Goal: Task Accomplishment & Management: Complete application form

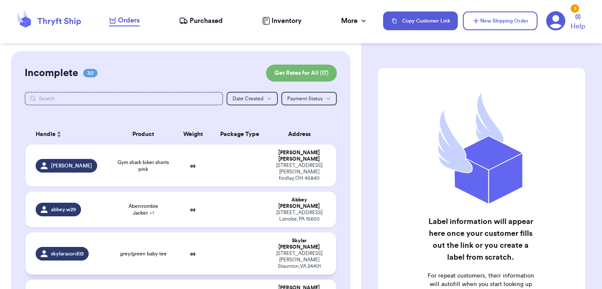
scroll to position [276, 0]
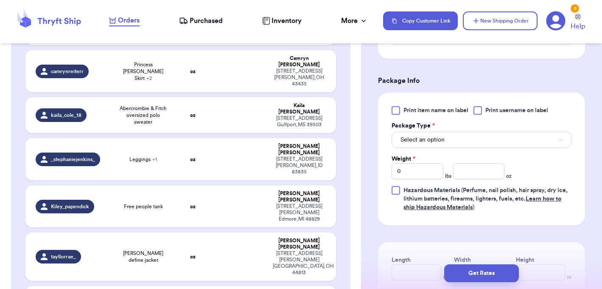
scroll to position [343, 0]
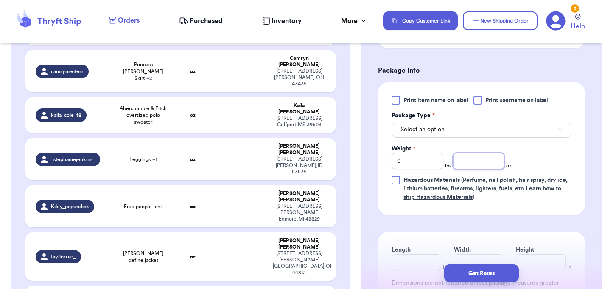
click at [491, 169] on input "number" at bounding box center [478, 161] width 51 height 16
type input "6.6"
click at [493, 133] on button "Select an option" at bounding box center [482, 129] width 180 height 16
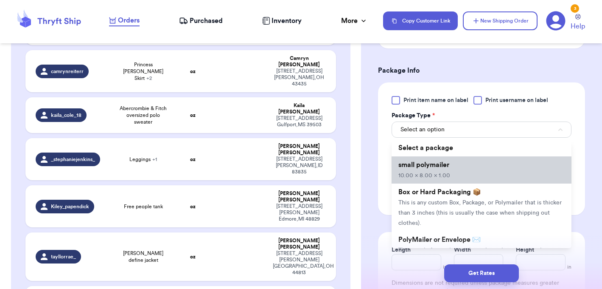
click at [451, 182] on li "small polymailer 10.00 x 8.00 x 1.00" at bounding box center [482, 169] width 180 height 27
type input "10"
type input "8"
type input "1"
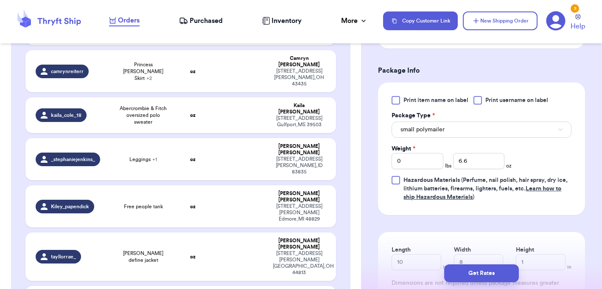
type input "Free people black dress"
click at [490, 169] on input "number" at bounding box center [478, 161] width 51 height 16
type input "8"
click at [460, 138] on button "Select an option" at bounding box center [482, 129] width 180 height 16
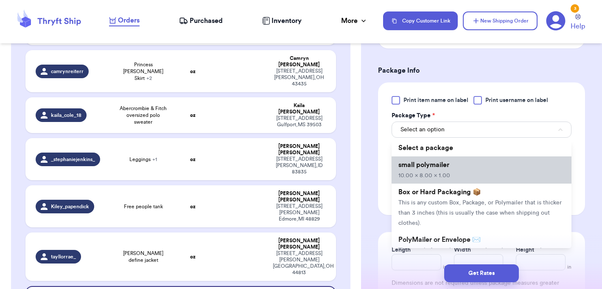
click at [447, 168] on span "small polymailer" at bounding box center [424, 164] width 51 height 7
type input "10"
type input "8"
type input "1"
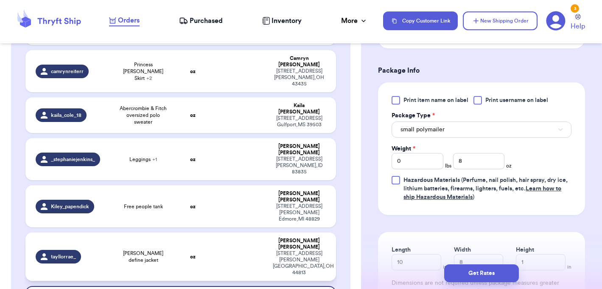
click at [231, 232] on td at bounding box center [240, 256] width 56 height 48
type input "[PERSON_NAME] define jacket"
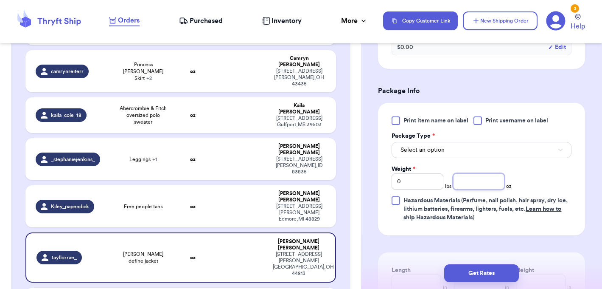
click at [467, 173] on input "number" at bounding box center [478, 181] width 51 height 16
type input "13"
click at [465, 142] on button "Select an option" at bounding box center [482, 150] width 180 height 16
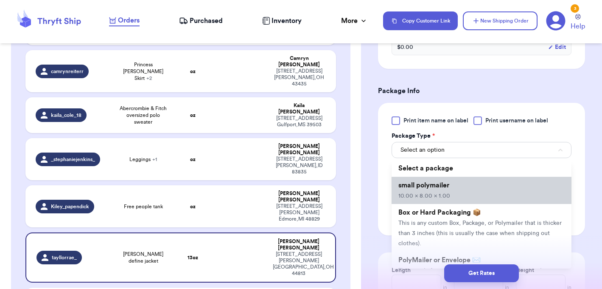
click at [445, 180] on li "small polymailer 10.00 x 8.00 x 1.00" at bounding box center [482, 190] width 180 height 27
type input "10"
type input "8"
type input "1"
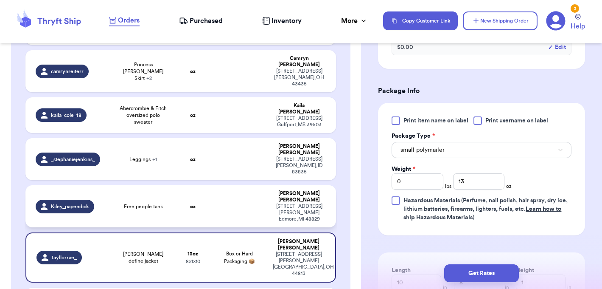
click at [265, 185] on td at bounding box center [240, 206] width 56 height 42
type input "Free people tank"
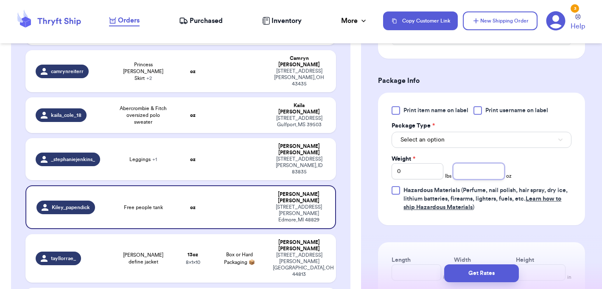
click at [475, 167] on input "number" at bounding box center [478, 171] width 51 height 16
type input "4.6"
click at [466, 146] on button "Select an option" at bounding box center [482, 140] width 180 height 16
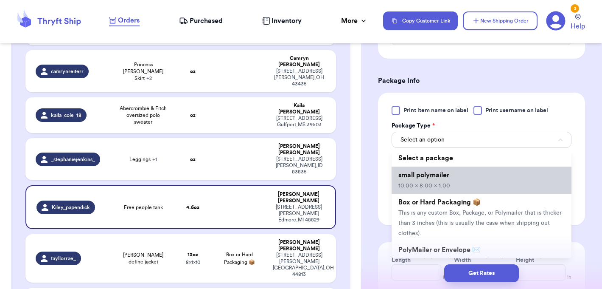
click at [450, 185] on li "small polymailer 10.00 x 8.00 x 1.00" at bounding box center [482, 179] width 180 height 27
type input "10"
type input "8"
type input "1"
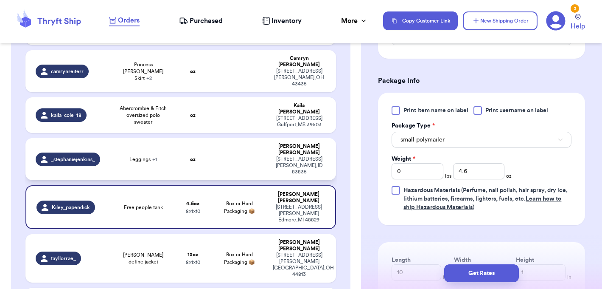
click at [240, 138] on td at bounding box center [240, 159] width 56 height 42
type input "Leggings"
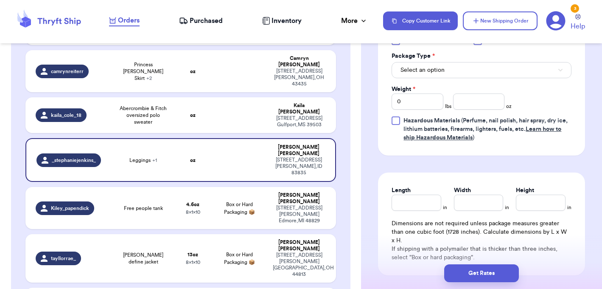
scroll to position [425, 0]
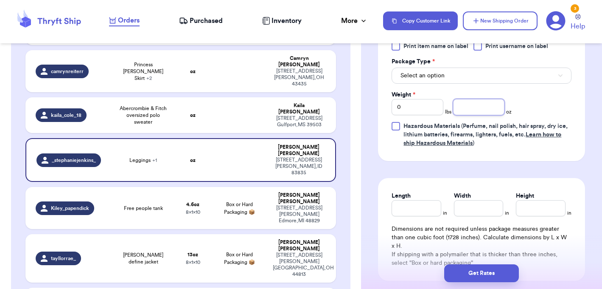
click at [483, 105] on input "number" at bounding box center [478, 107] width 51 height 16
type input "9.5"
click at [484, 78] on button "Select an option" at bounding box center [482, 76] width 180 height 16
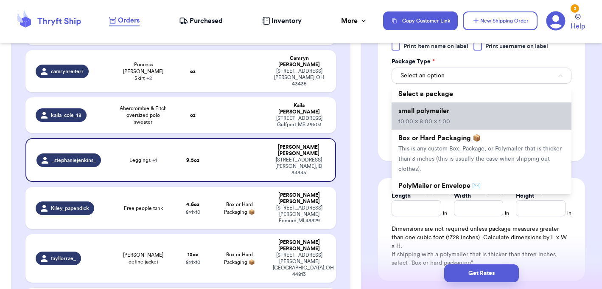
click at [464, 122] on li "small polymailer 10.00 x 8.00 x 1.00" at bounding box center [482, 115] width 180 height 27
type input "10"
type input "8"
type input "1"
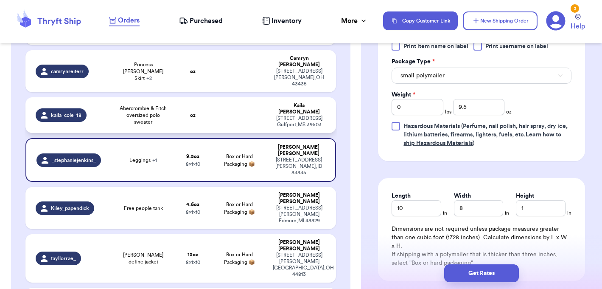
click at [265, 97] on td at bounding box center [240, 115] width 56 height 36
type input "Abercrombie & Fitch oversized polo sweater"
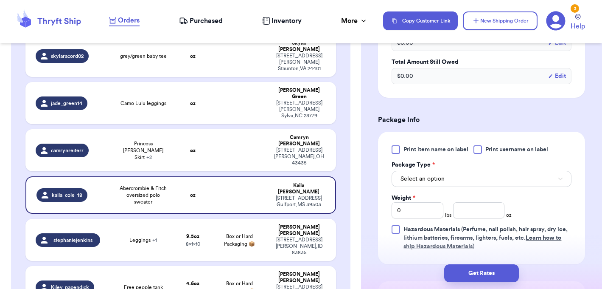
scroll to position [295, 0]
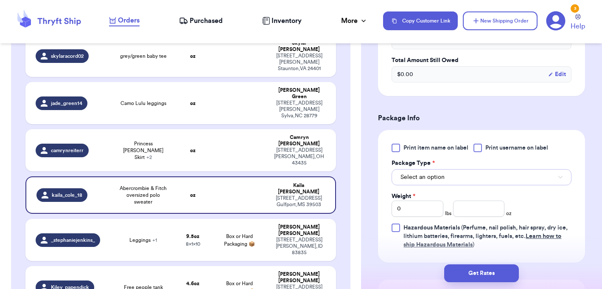
click at [466, 178] on button "Select an option" at bounding box center [482, 177] width 180 height 16
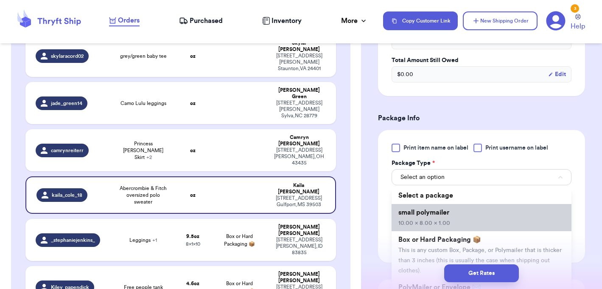
click at [442, 221] on span "10.00 x 8.00 x 1.00" at bounding box center [425, 223] width 52 height 6
type input "10"
type input "8"
type input "1"
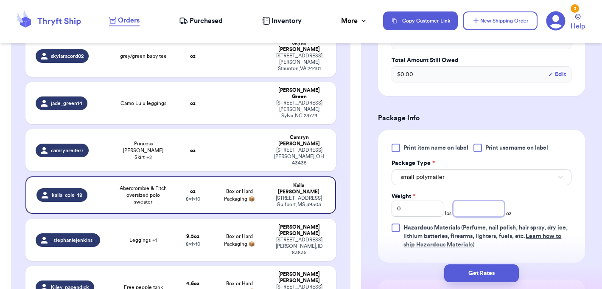
click at [469, 212] on input "number" at bounding box center [478, 208] width 51 height 16
type input "12"
click at [438, 211] on input "0" at bounding box center [417, 208] width 51 height 16
type input "1"
click at [456, 183] on button "small polymailer" at bounding box center [482, 177] width 180 height 16
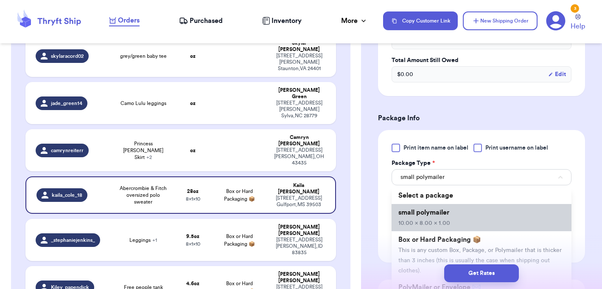
click at [457, 217] on li "small polymailer 10.00 x 8.00 x 1.00" at bounding box center [482, 217] width 180 height 27
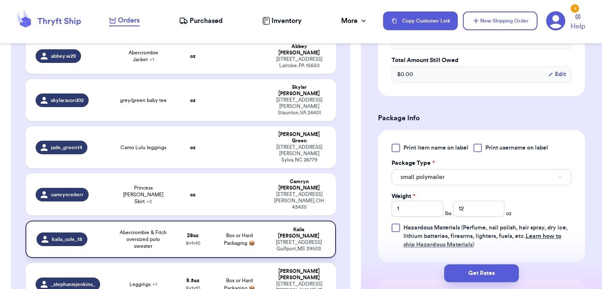
scroll to position [153, 0]
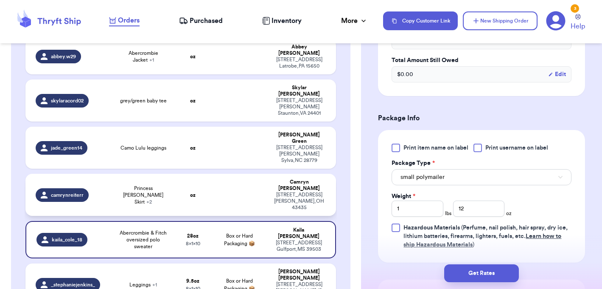
click at [218, 174] on td at bounding box center [240, 195] width 56 height 42
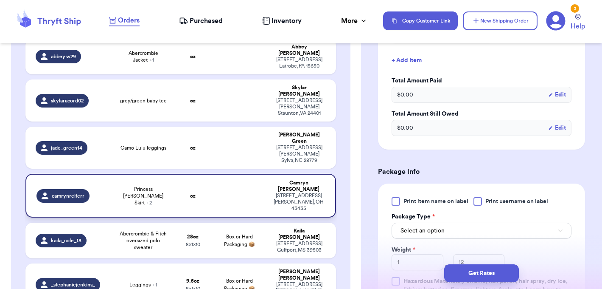
type input "Princess [PERSON_NAME] Skirt"
type input "0"
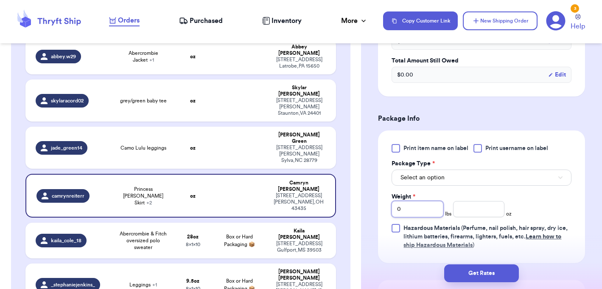
click at [413, 211] on input "0" at bounding box center [417, 209] width 51 height 16
type input "2"
click at [467, 206] on input "number" at bounding box center [478, 209] width 51 height 16
type input "4"
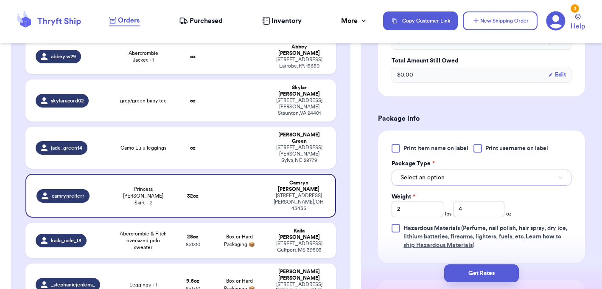
click at [475, 174] on button "Select an option" at bounding box center [482, 177] width 180 height 16
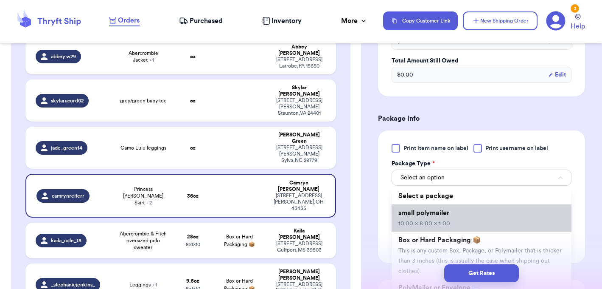
click at [451, 213] on li "small polymailer 10.00 x 8.00 x 1.00" at bounding box center [482, 217] width 180 height 27
type input "10"
type input "8"
type input "1"
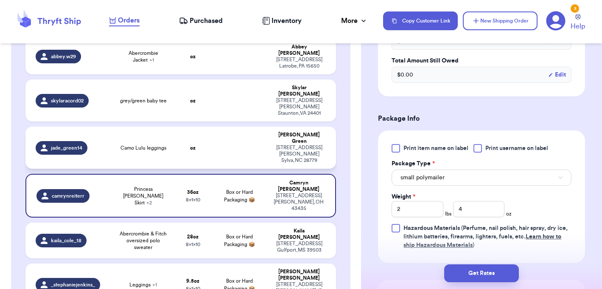
click at [276, 144] on div "[STREET_ADDRESS][PERSON_NAME]" at bounding box center [299, 153] width 53 height 19
type input "Camo Lulu leggings"
type input "0"
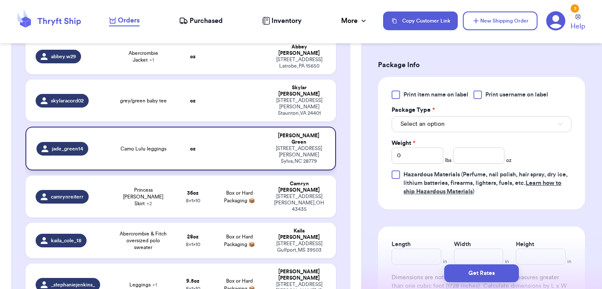
scroll to position [295, 0]
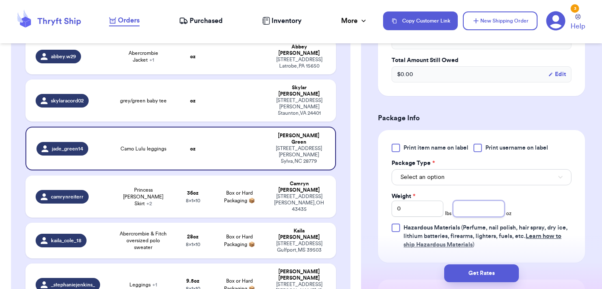
click at [467, 212] on input "number" at bounding box center [478, 208] width 51 height 16
type input "7"
click at [455, 177] on button "Select an option" at bounding box center [482, 177] width 180 height 16
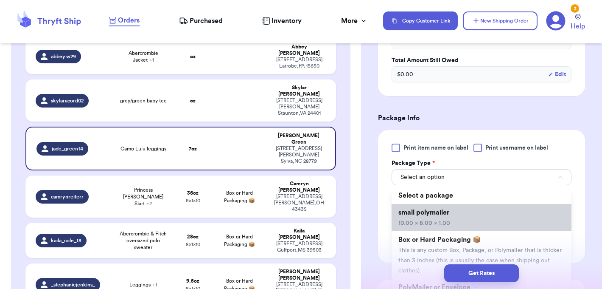
click at [444, 218] on li "small polymailer 10.00 x 8.00 x 1.00" at bounding box center [482, 217] width 180 height 27
type input "10"
type input "8"
type input "1"
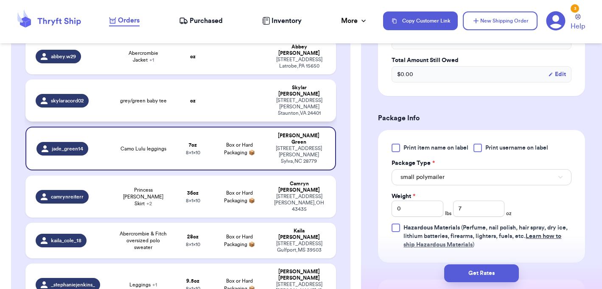
click at [249, 80] on td at bounding box center [240, 100] width 56 height 42
type input "grey/green baby tee"
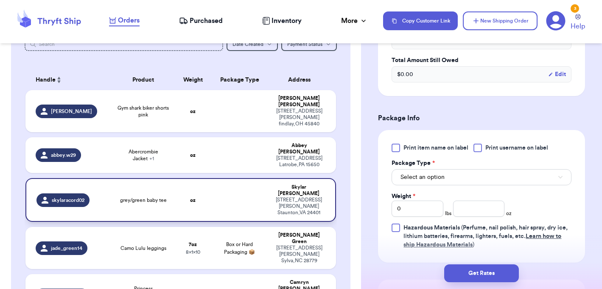
scroll to position [48, 0]
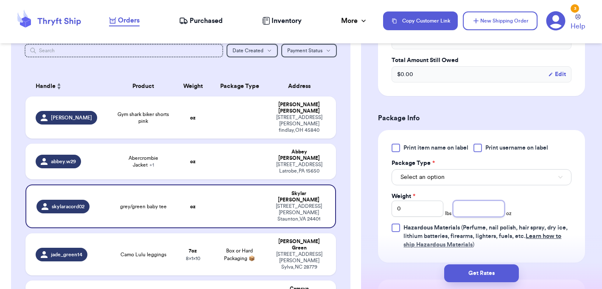
click at [470, 215] on input "number" at bounding box center [478, 208] width 51 height 16
type input "3.1"
click at [475, 183] on button "Select an option" at bounding box center [482, 177] width 180 height 16
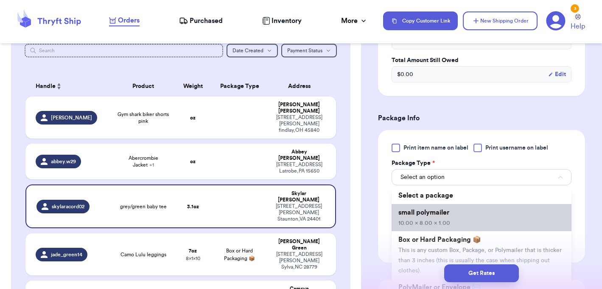
click at [450, 217] on li "small polymailer 10.00 x 8.00 x 1.00" at bounding box center [482, 217] width 180 height 27
type input "10"
type input "8"
type input "1"
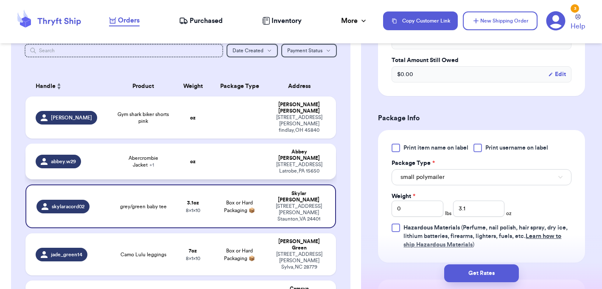
click at [235, 143] on td at bounding box center [240, 161] width 56 height 36
type input "Abercrombie Jacket"
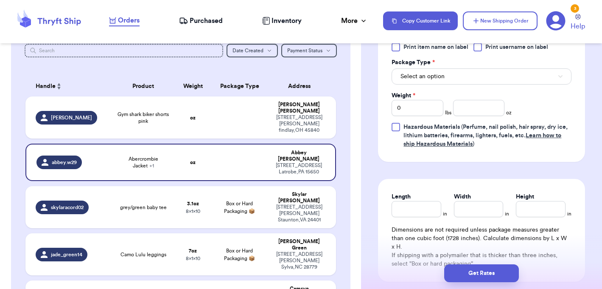
scroll to position [424, 0]
click at [480, 107] on input "number" at bounding box center [478, 108] width 51 height 16
click at [428, 108] on input "0" at bounding box center [417, 108] width 51 height 16
type input "1"
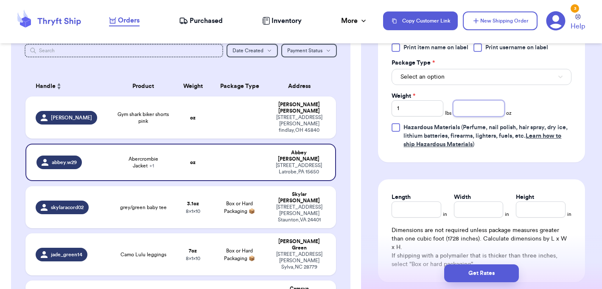
click at [473, 107] on input "number" at bounding box center [478, 108] width 51 height 16
type input "12"
click at [521, 104] on div "Print item name on label Print username on label Package Type * Select an optio…" at bounding box center [482, 95] width 180 height 105
click at [484, 73] on button "Select an option" at bounding box center [482, 77] width 180 height 16
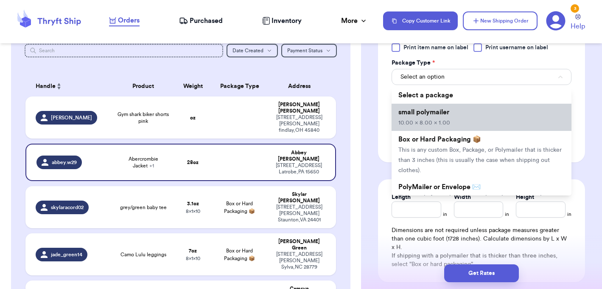
click at [468, 124] on li "small polymailer 10.00 x 8.00 x 1.00" at bounding box center [482, 117] width 180 height 27
type input "10"
type input "8"
type input "1"
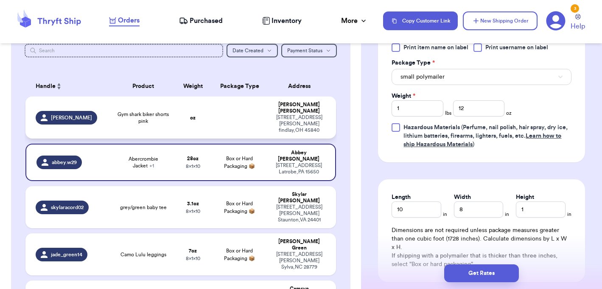
click at [287, 114] on div "[STREET_ADDRESS][PERSON_NAME]" at bounding box center [299, 123] width 53 height 19
type input "Gym shark biker shorts pink"
type input "0"
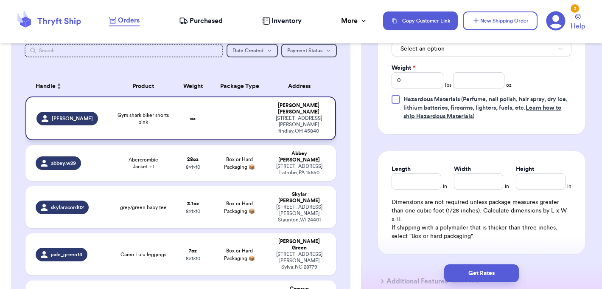
scroll to position [396, 0]
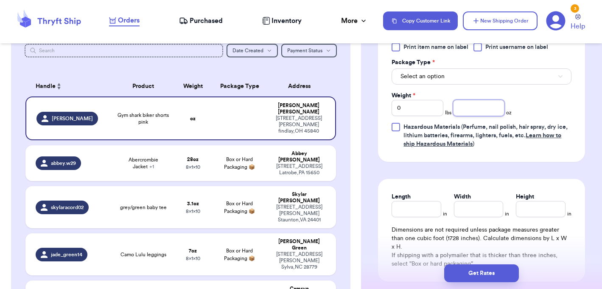
click at [484, 111] on input "number" at bounding box center [478, 108] width 51 height 16
type input "5.3"
click at [470, 76] on button "Select an option" at bounding box center [482, 76] width 180 height 16
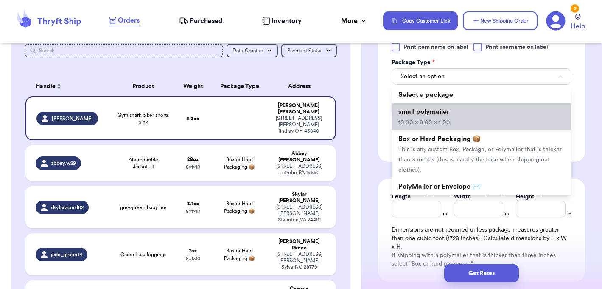
click at [448, 118] on li "small polymailer 10.00 x 8.00 x 1.00" at bounding box center [482, 116] width 180 height 27
type input "10"
type input "8"
type input "1"
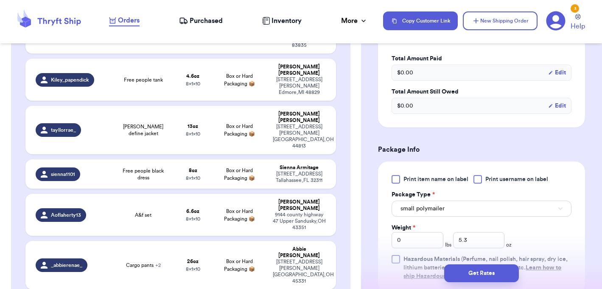
scroll to position [0, 0]
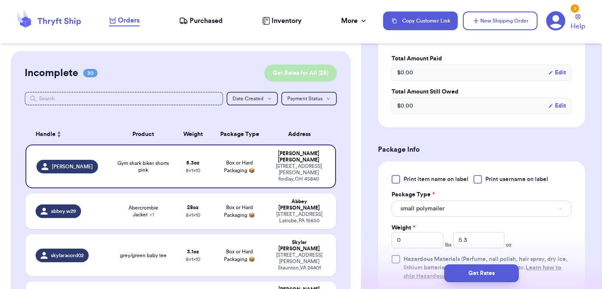
click at [321, 70] on button "Get Rates for All ( 28 )" at bounding box center [300, 73] width 73 height 17
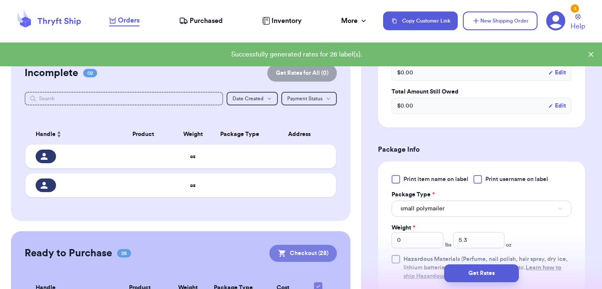
click at [308, 255] on button "Checkout ( 28 )" at bounding box center [304, 253] width 68 height 17
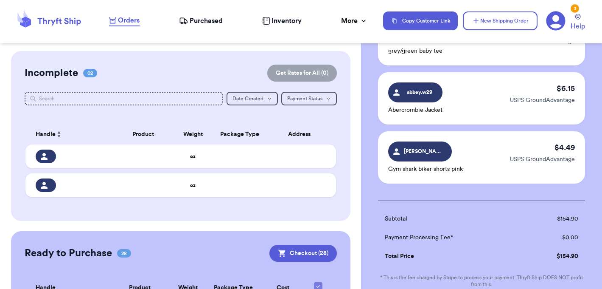
scroll to position [1662, 0]
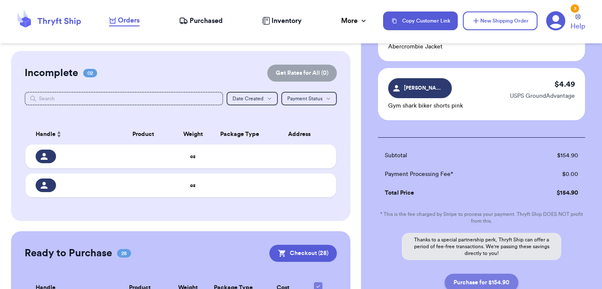
click at [495, 273] on button "Purchase for $154.90" at bounding box center [482, 282] width 74 height 18
checkbox input "false"
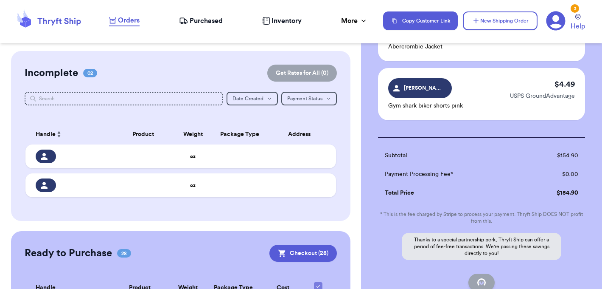
checkbox input "false"
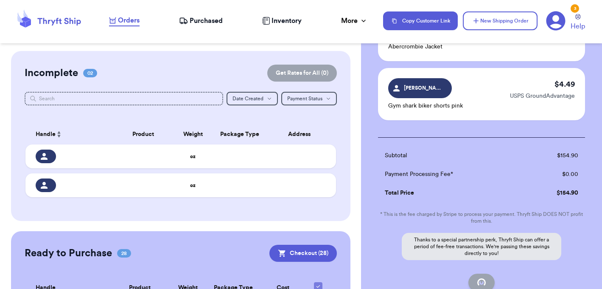
checkbox input "false"
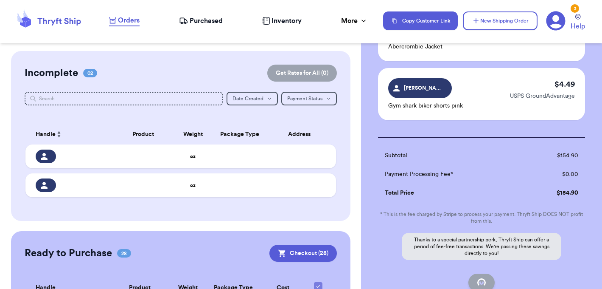
checkbox input "false"
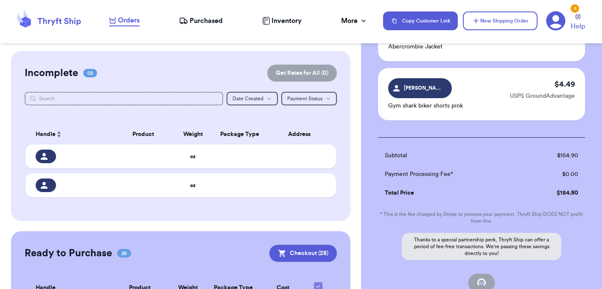
checkbox input "false"
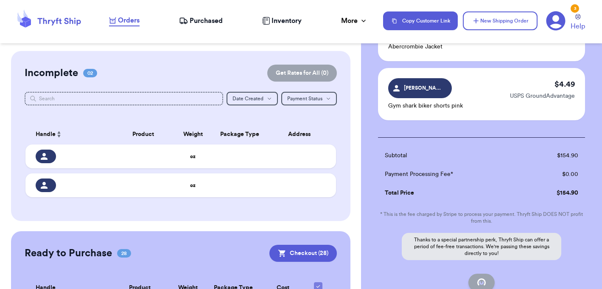
checkbox input "false"
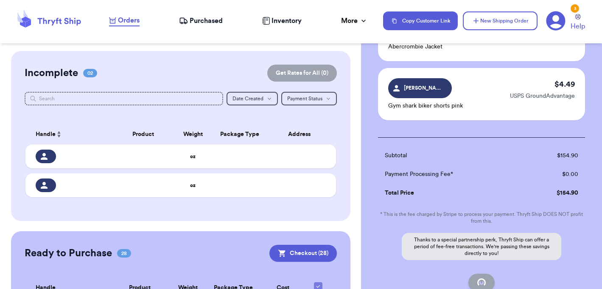
checkbox input "true"
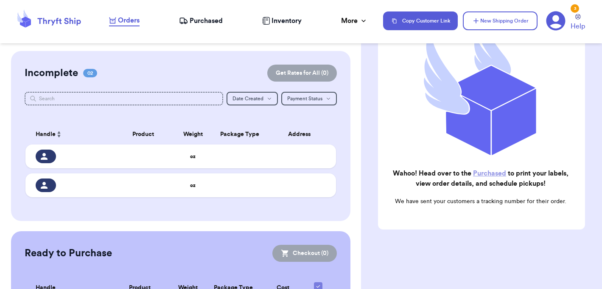
click at [496, 174] on link "Purchased" at bounding box center [489, 173] width 33 height 7
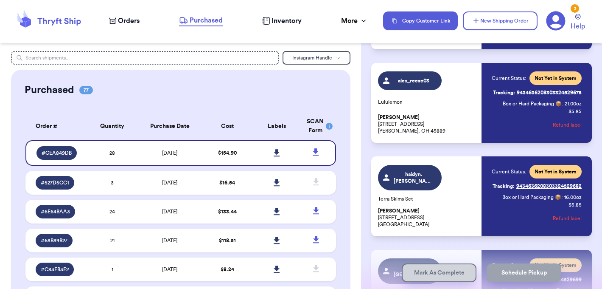
scroll to position [2365, 0]
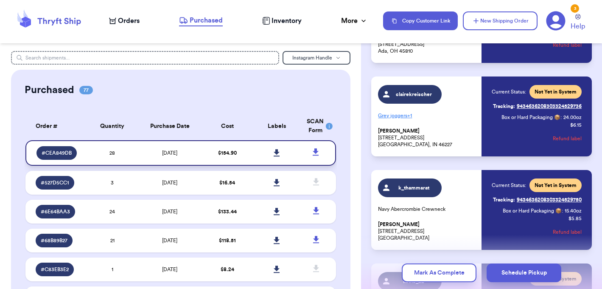
click at [277, 152] on icon at bounding box center [277, 152] width 6 height 7
